Goal: Entertainment & Leisure: Consume media (video, audio)

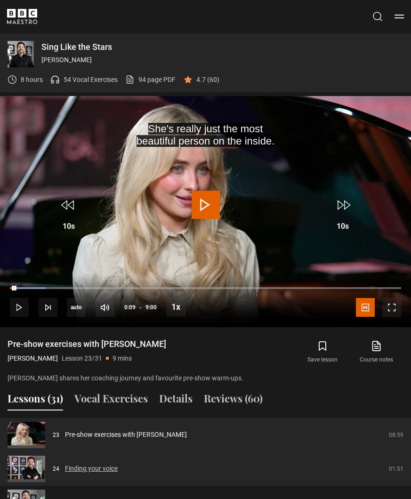
click at [83, 464] on link "Finding your voice" at bounding box center [91, 469] width 53 height 10
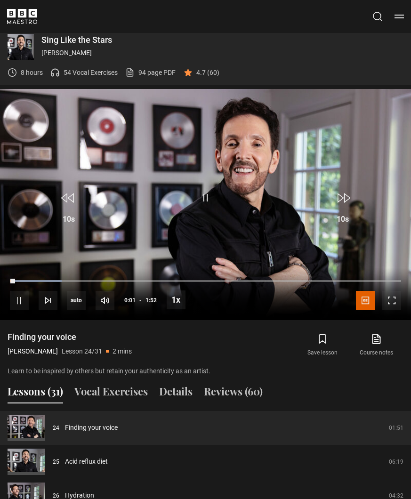
scroll to position [651, 0]
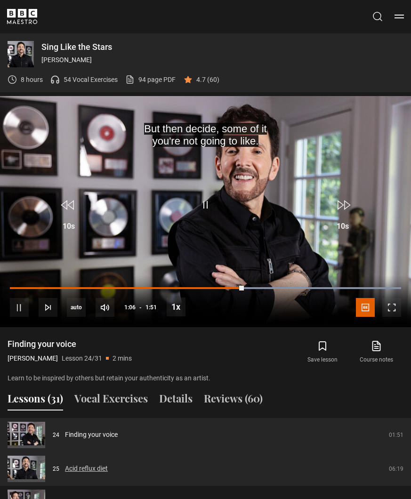
click at [83, 464] on link "Acid reflux diet" at bounding box center [86, 469] width 43 height 10
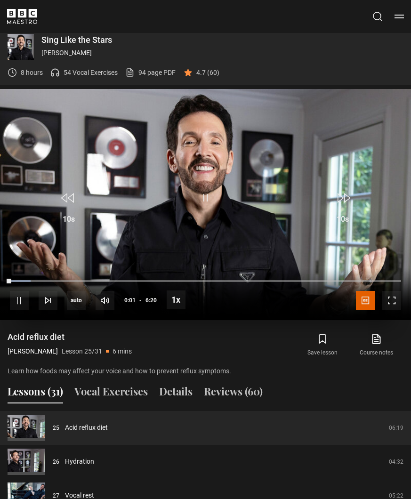
scroll to position [651, 0]
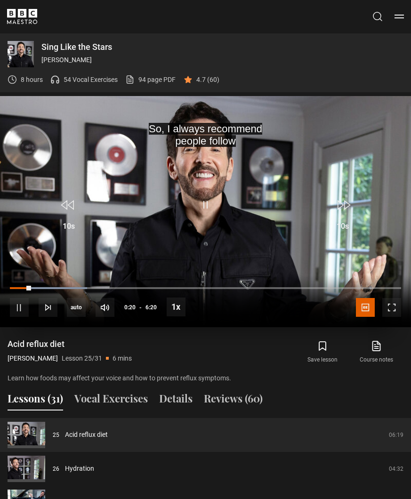
click at [198, 172] on video "Video Player" at bounding box center [205, 211] width 411 height 231
